Goal: Transaction & Acquisition: Purchase product/service

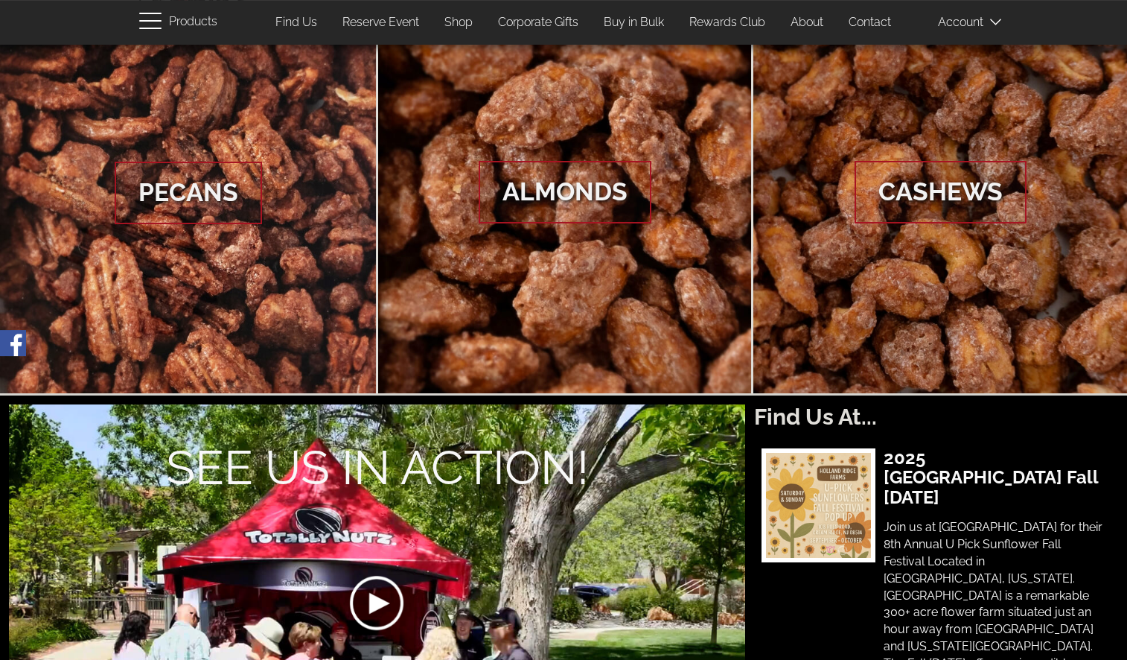
scroll to position [76, 0]
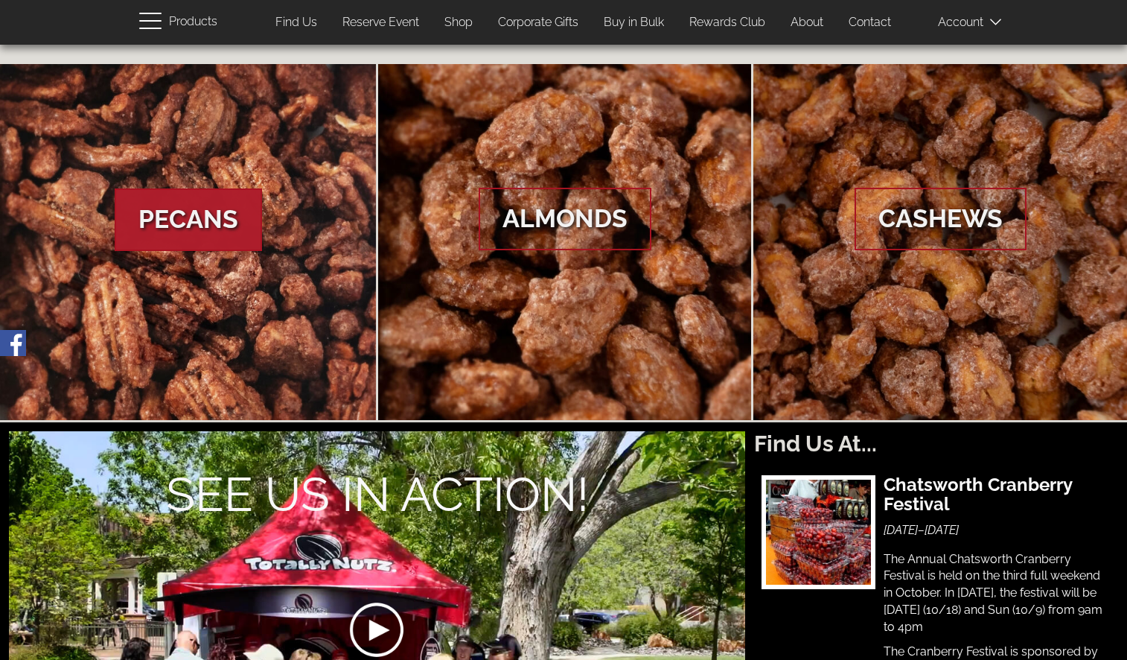
click at [217, 232] on span "Pecans" at bounding box center [188, 219] width 147 height 63
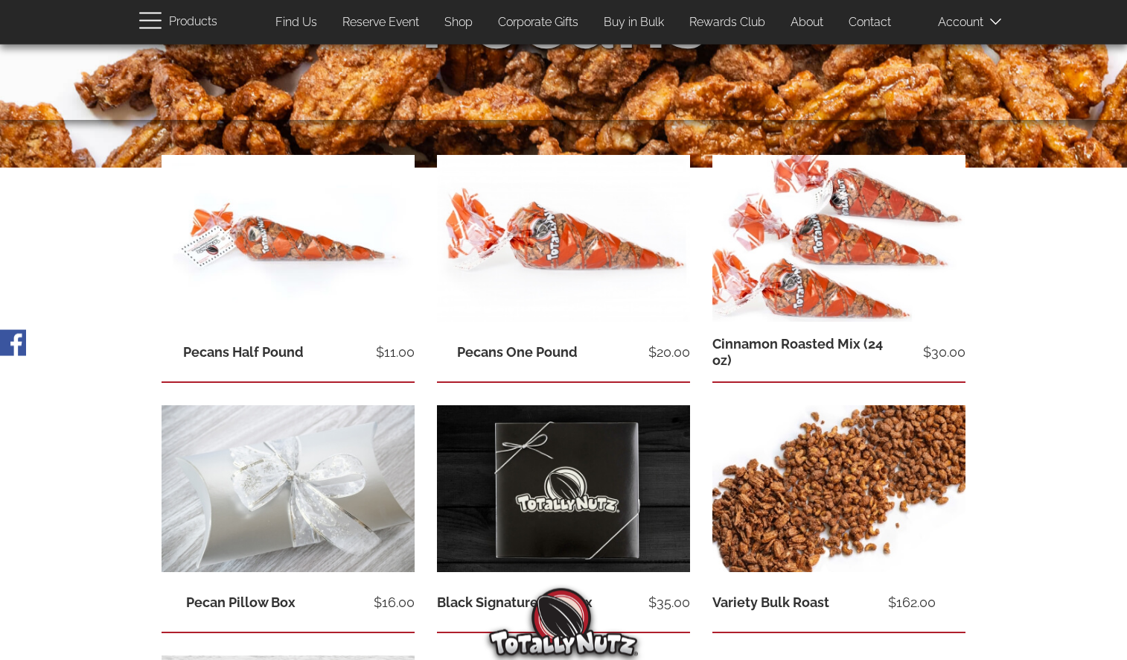
scroll to position [228, 0]
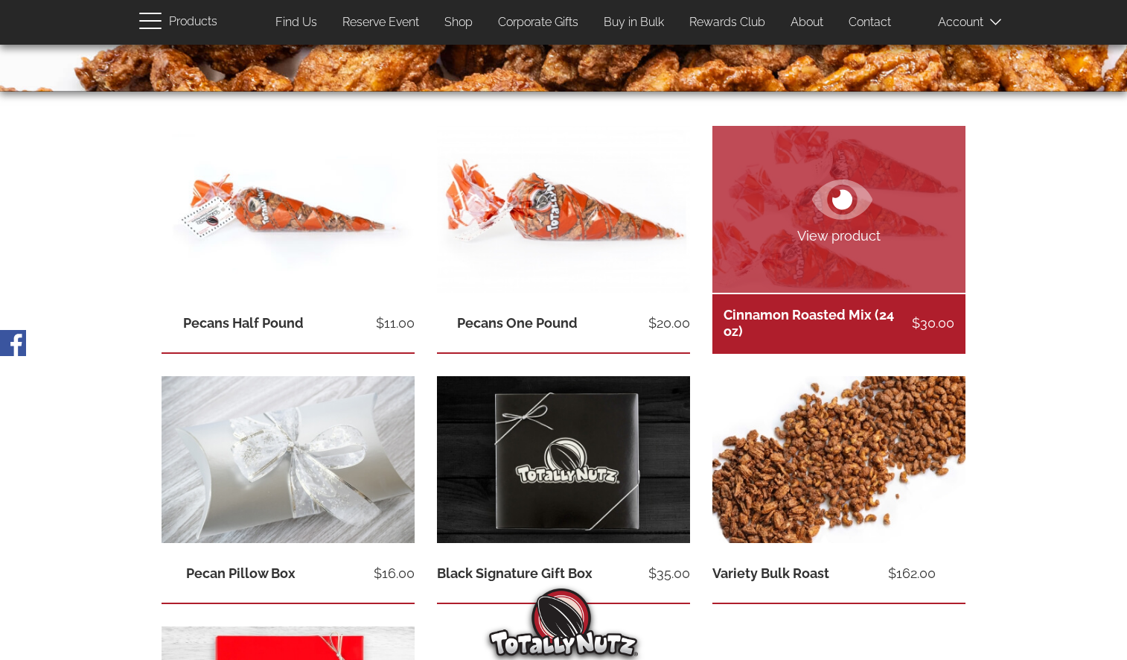
click at [780, 257] on link "View product" at bounding box center [839, 209] width 253 height 167
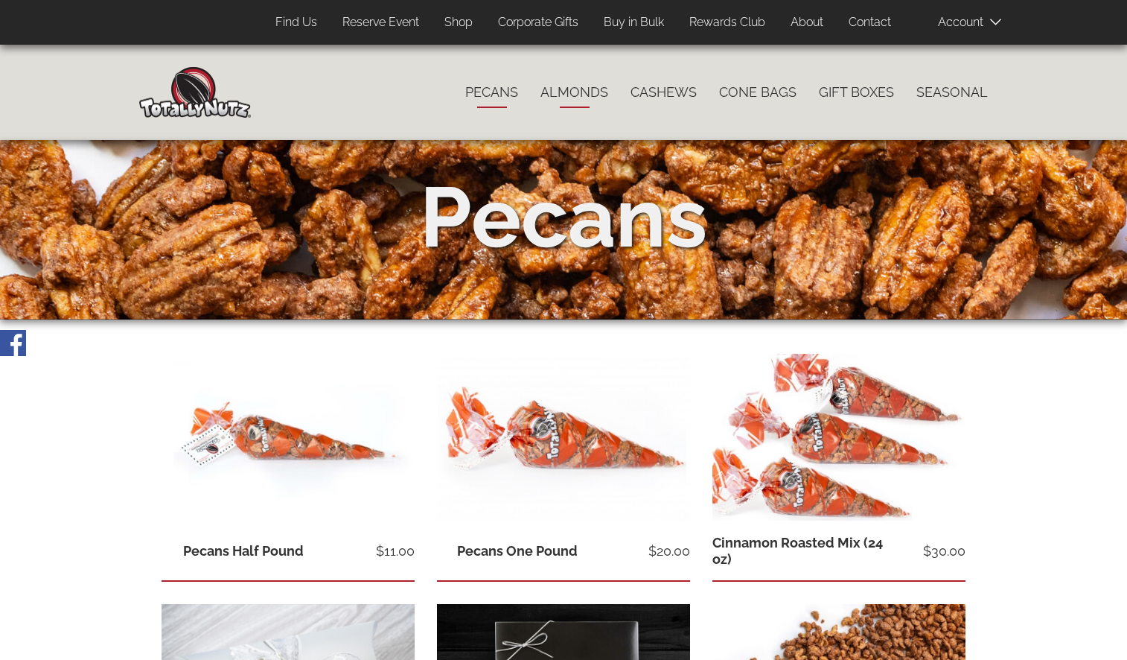
click at [582, 91] on link "Almonds" at bounding box center [574, 92] width 90 height 31
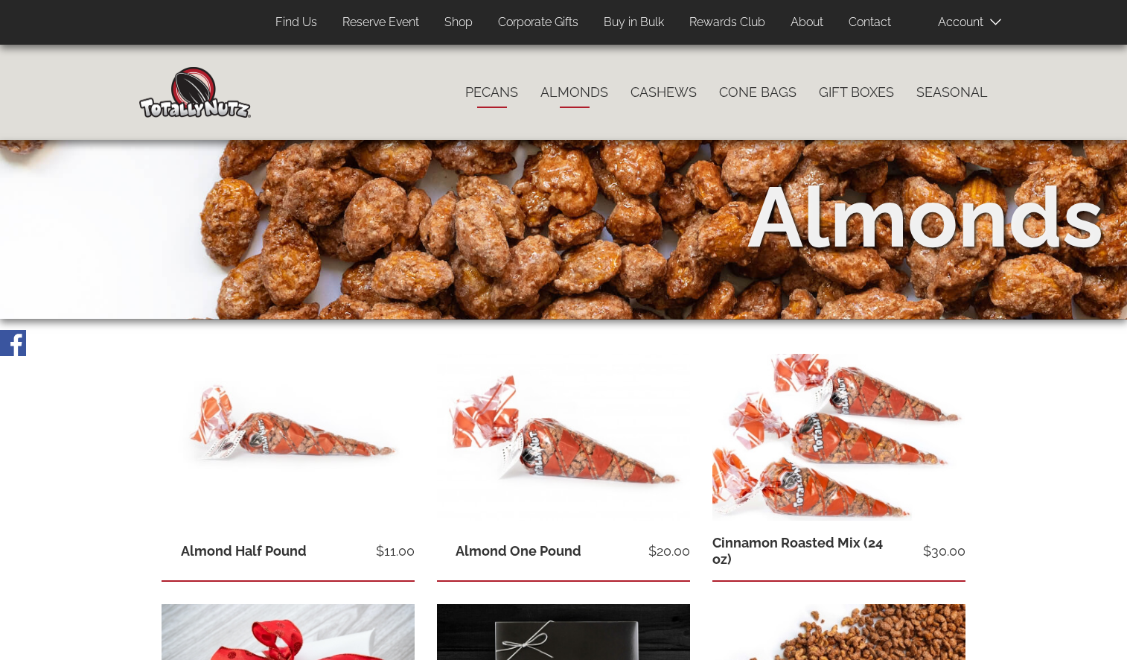
click at [491, 92] on link "Pecans" at bounding box center [491, 92] width 75 height 31
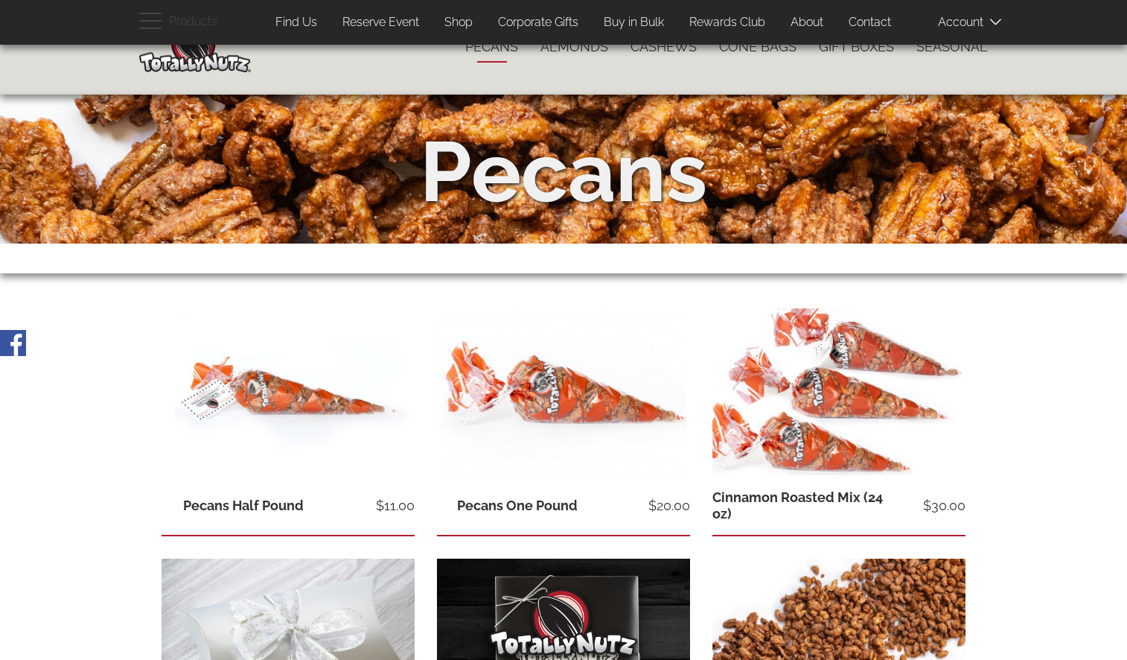
scroll to position [76, 0]
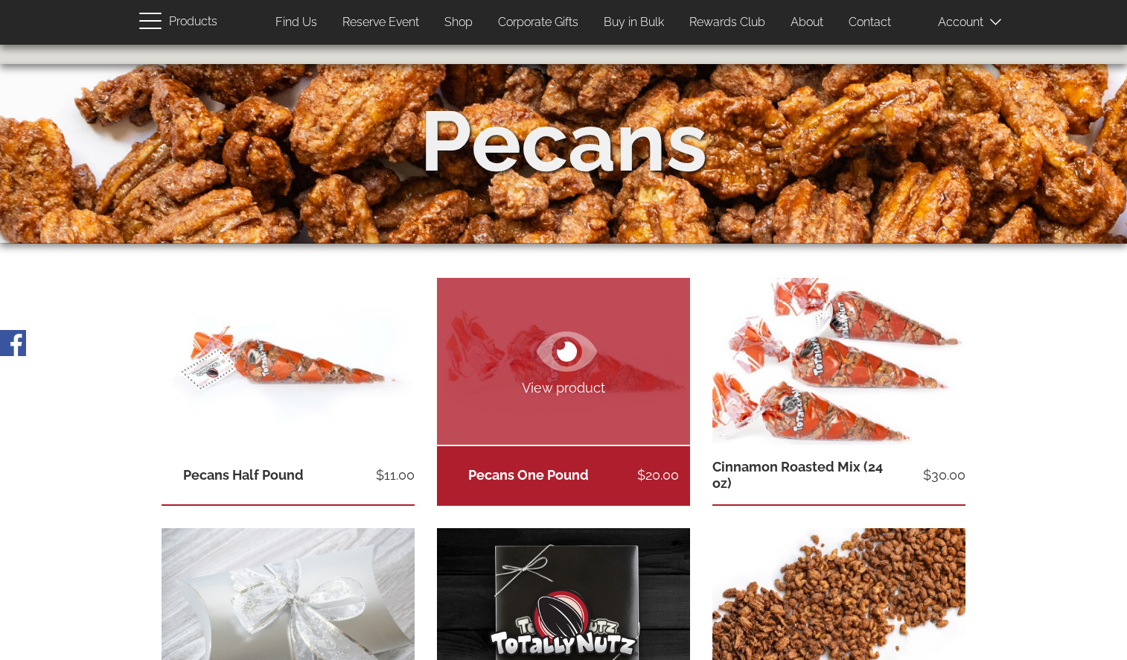
click at [534, 383] on span "View product" at bounding box center [563, 387] width 253 height 19
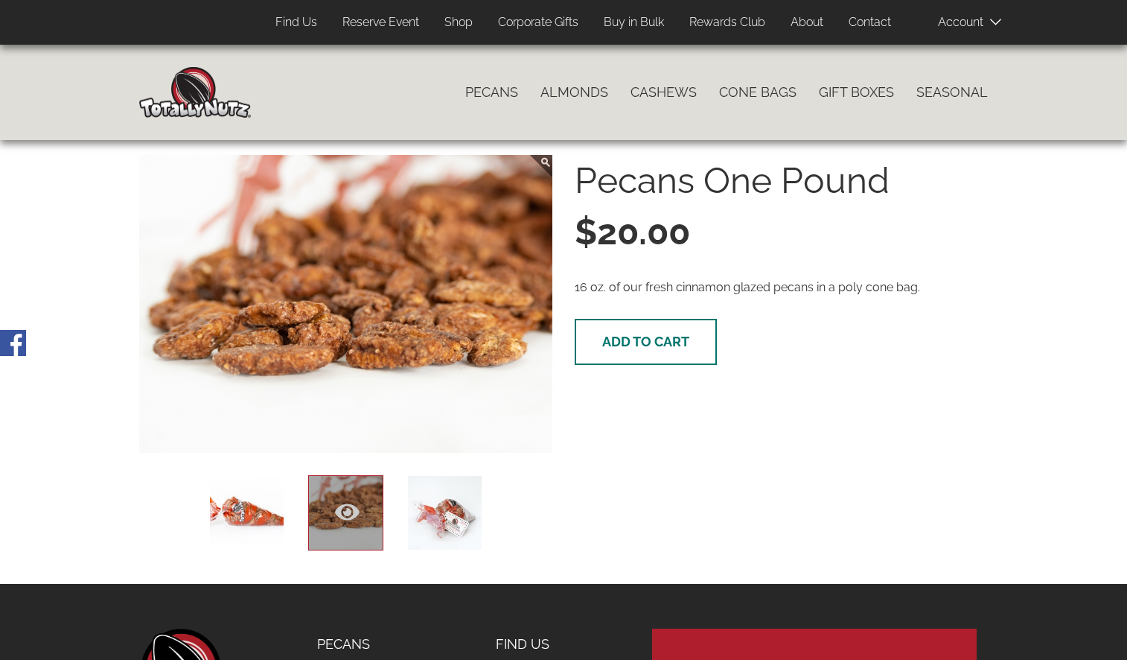
click at [629, 343] on span "Add to cart" at bounding box center [645, 342] width 87 height 16
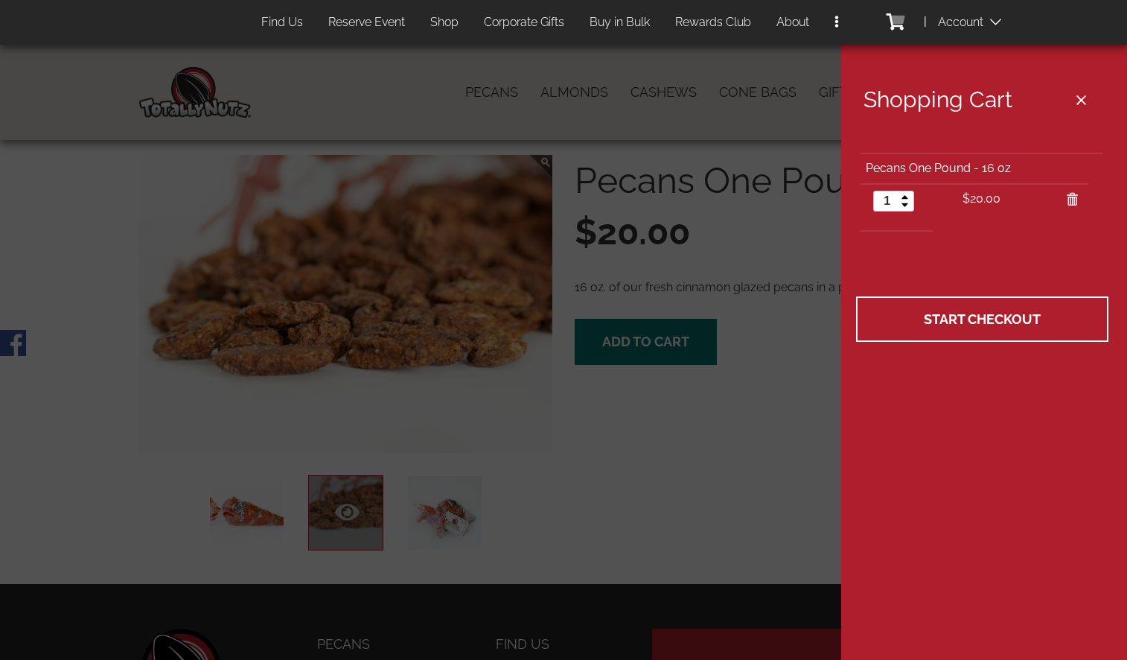
click at [578, 498] on div at bounding box center [563, 330] width 1127 height 660
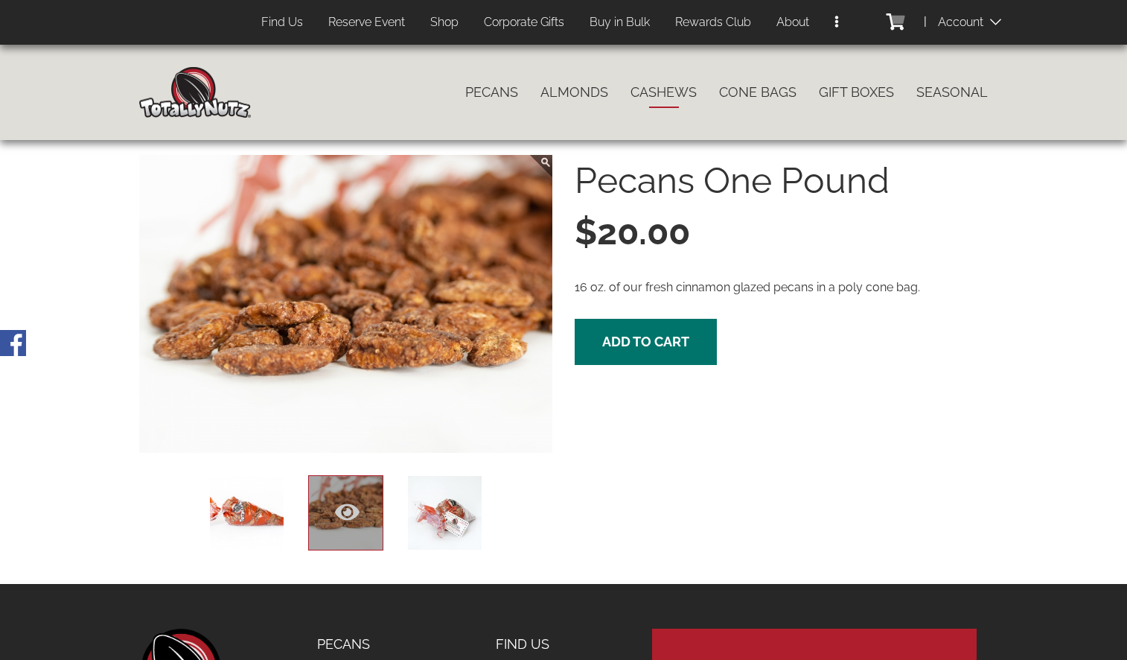
click at [658, 92] on link "Cashews" at bounding box center [663, 92] width 89 height 31
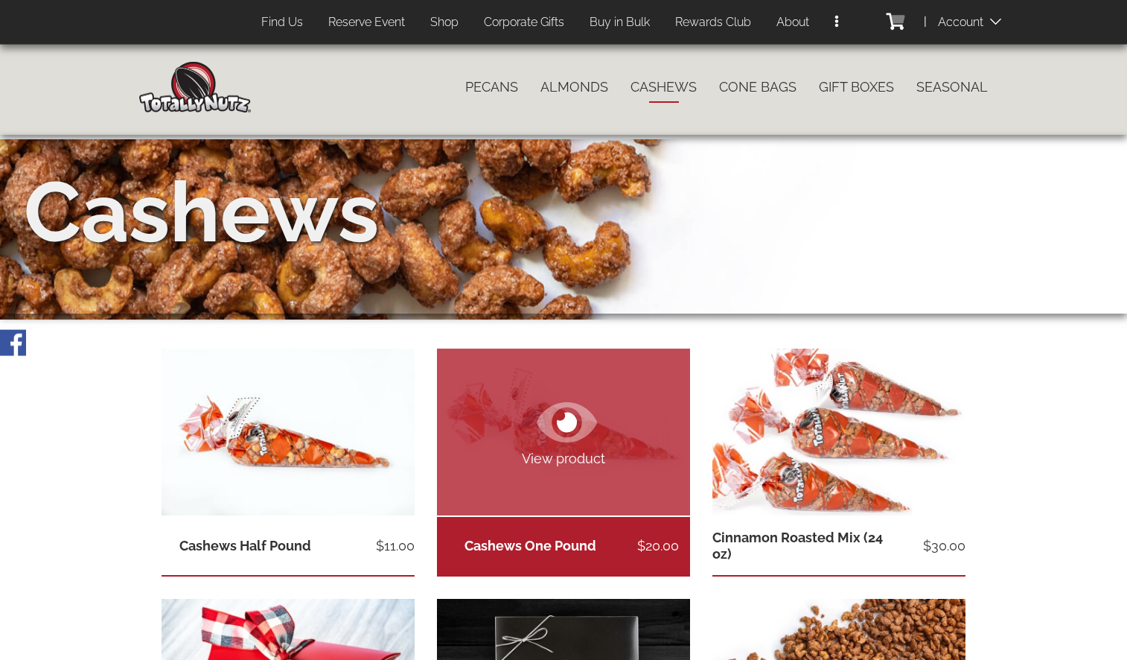
scroll to position [76, 0]
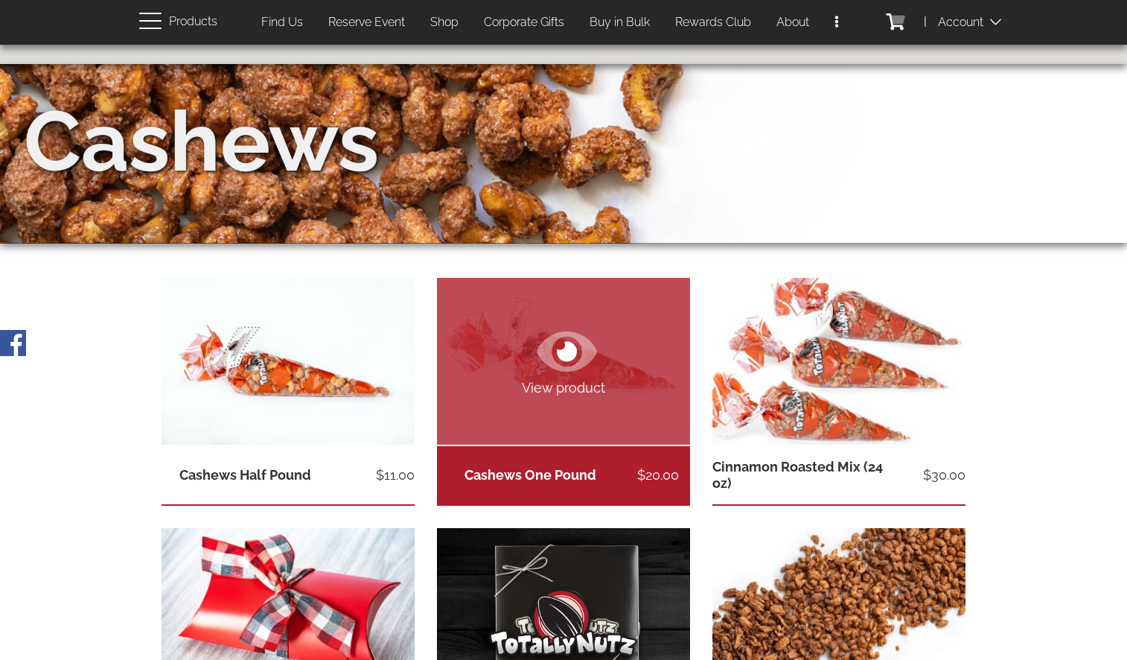
click at [565, 366] on icon at bounding box center [567, 352] width 60 height 54
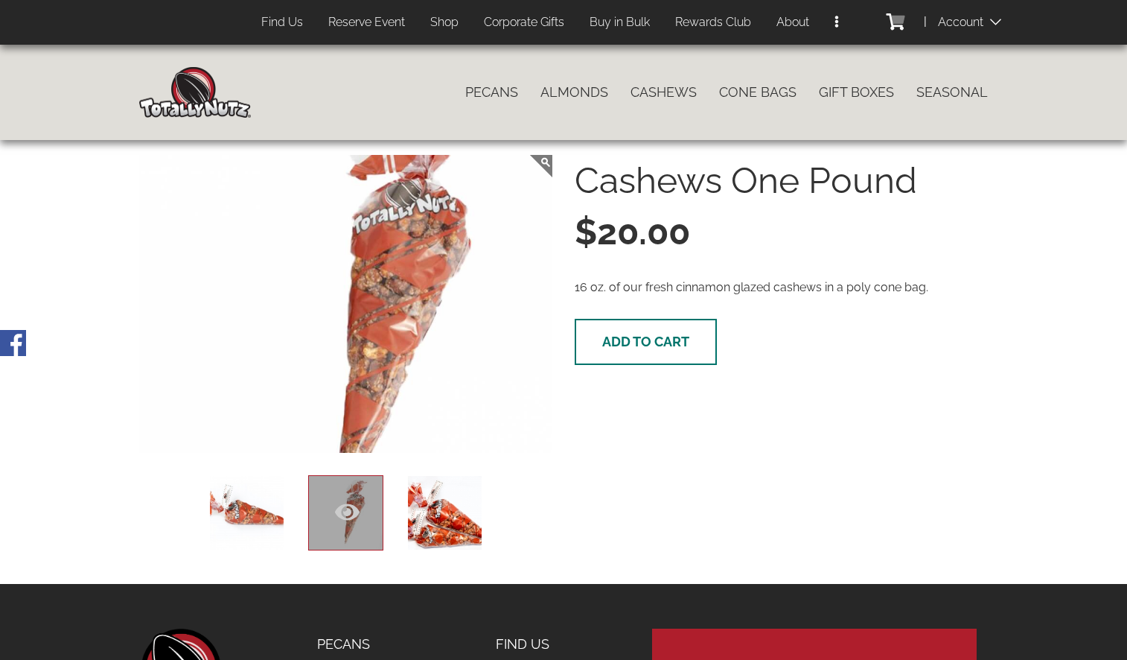
click at [655, 344] on span "Add to cart" at bounding box center [645, 342] width 87 height 16
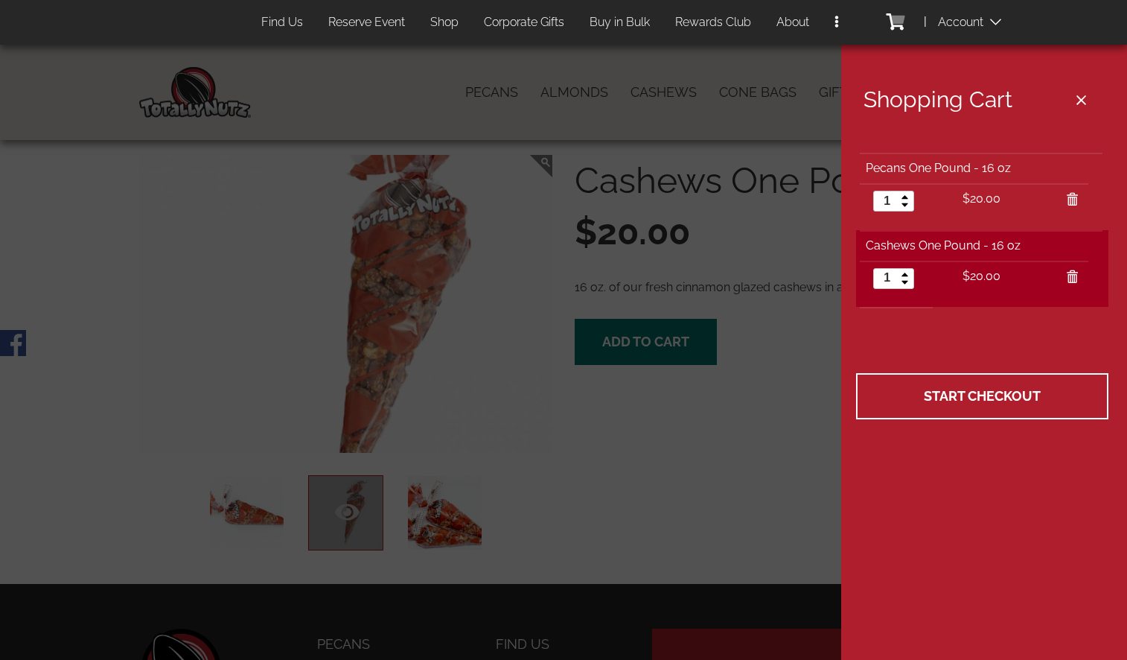
click at [984, 318] on tr "Update Cart" at bounding box center [982, 319] width 252 height 25
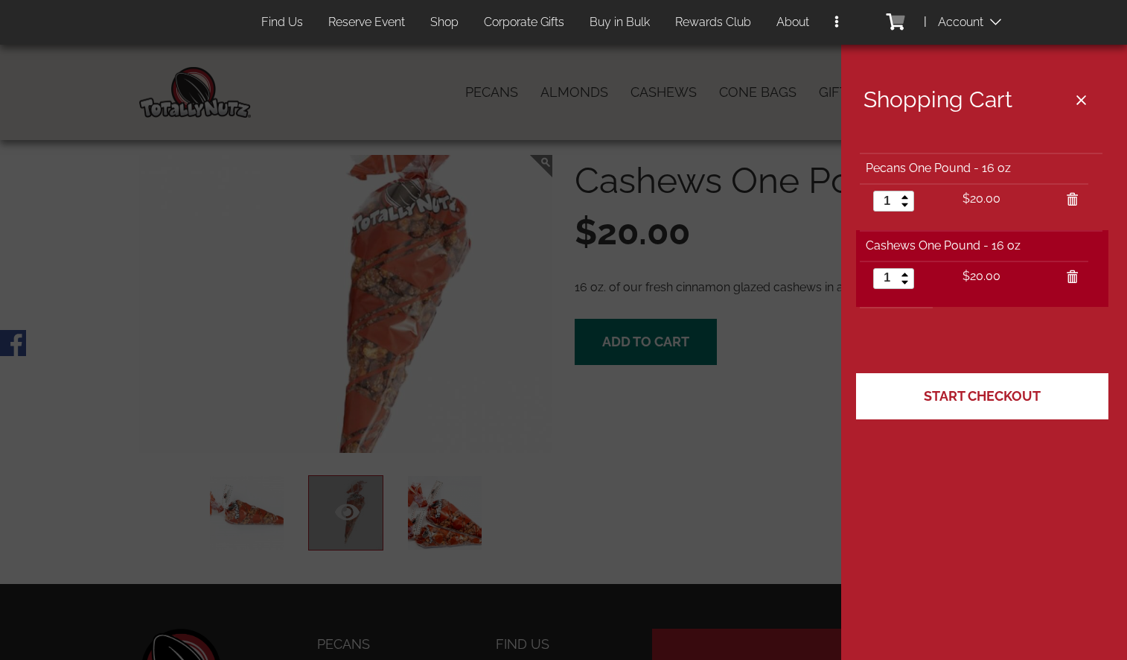
click at [966, 397] on span "Start Checkout" at bounding box center [982, 396] width 117 height 16
